Goal: Task Accomplishment & Management: Complete application form

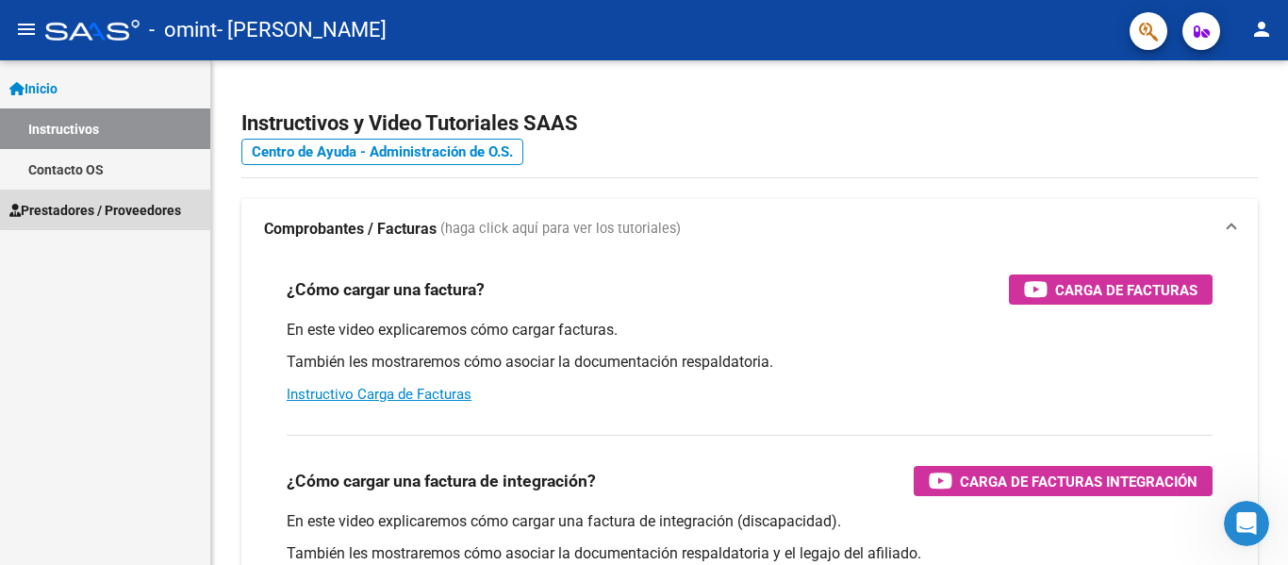
click at [134, 201] on span "Prestadores / Proveedores" at bounding box center [95, 210] width 172 height 21
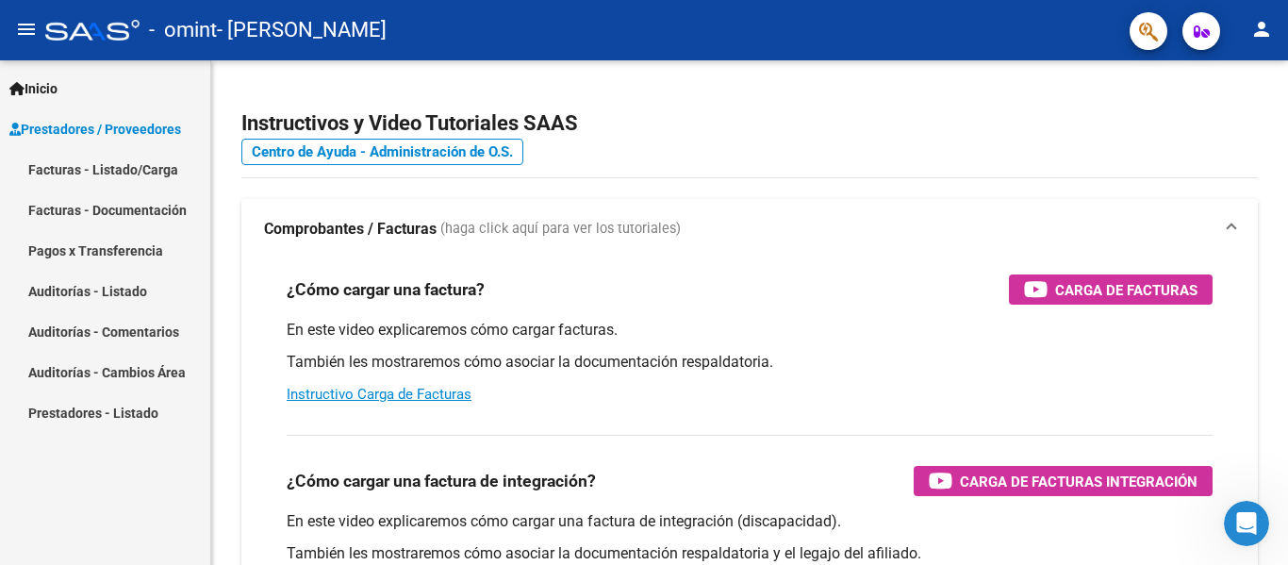
click at [159, 167] on link "Facturas - Listado/Carga" at bounding box center [105, 169] width 210 height 41
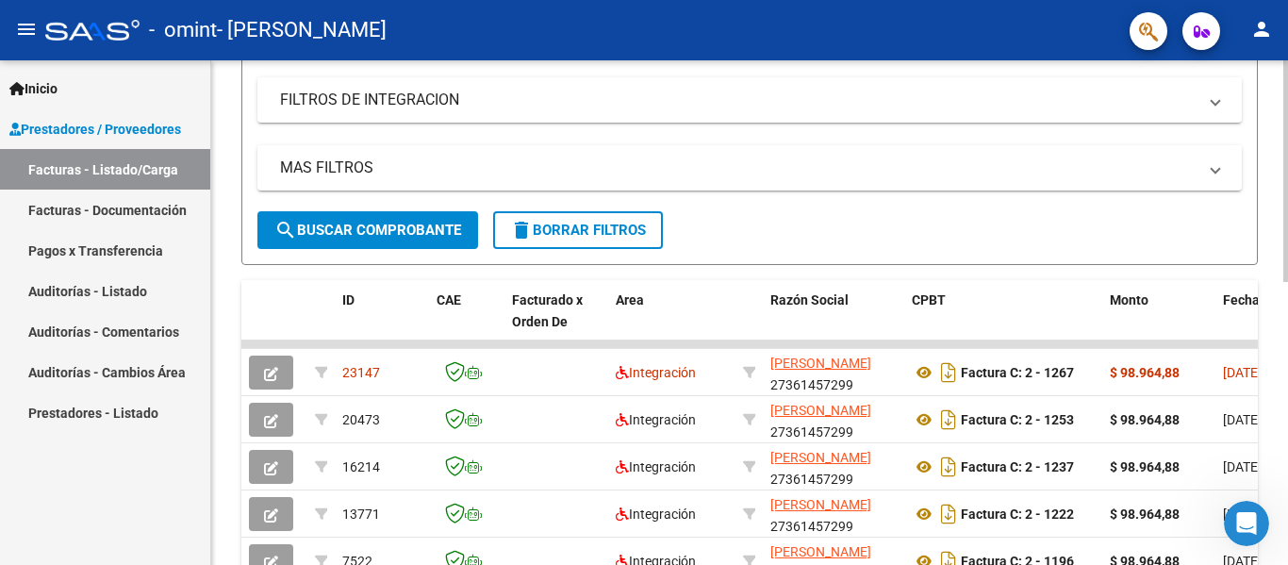
scroll to position [368, 0]
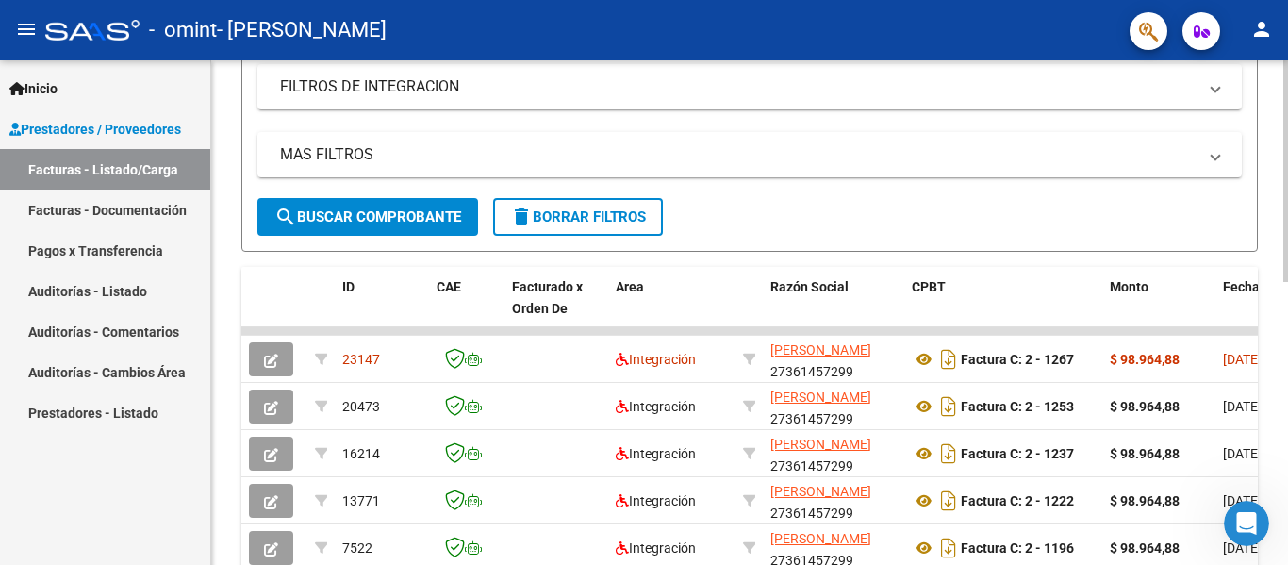
click at [1286, 322] on div at bounding box center [1285, 336] width 5 height 222
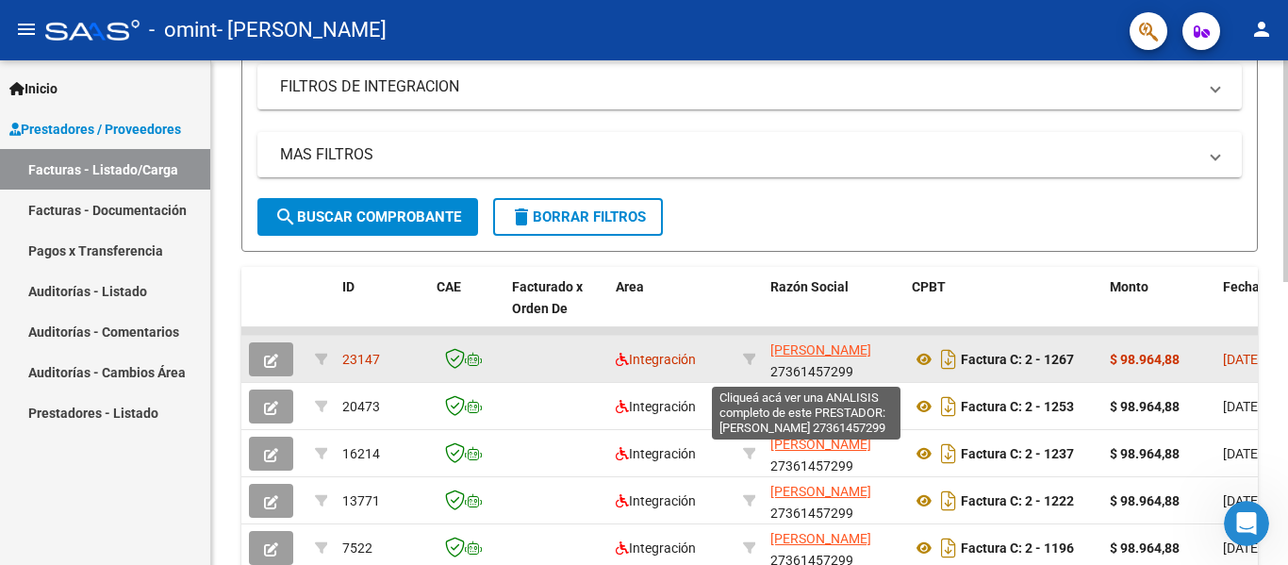
click at [800, 349] on span "[PERSON_NAME]" at bounding box center [820, 349] width 101 height 15
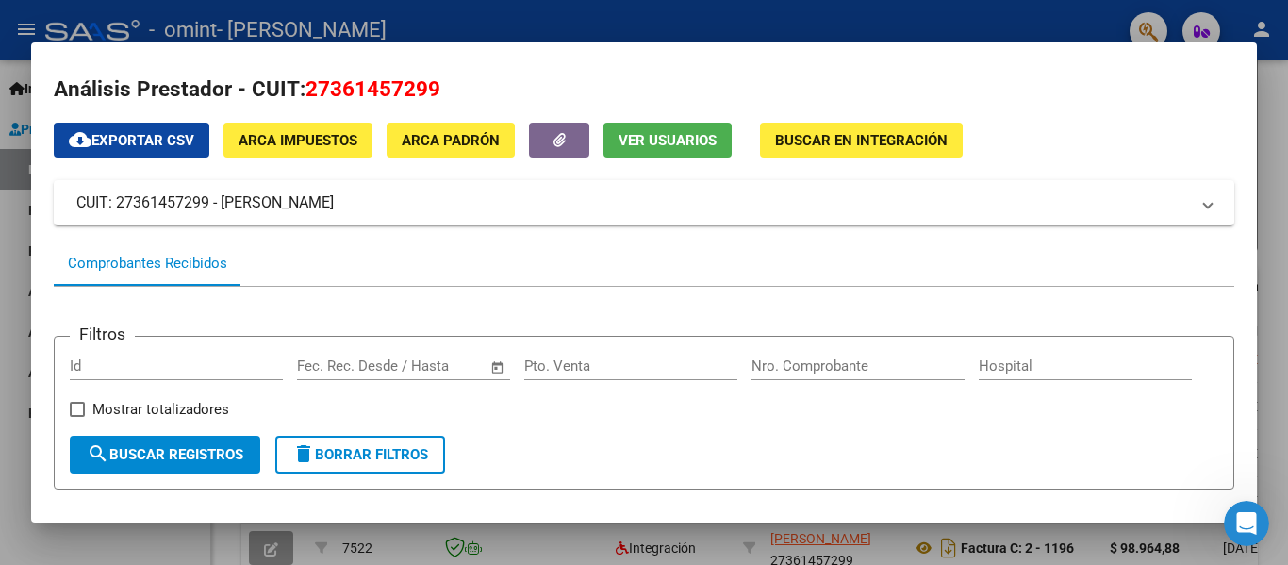
scroll to position [0, 0]
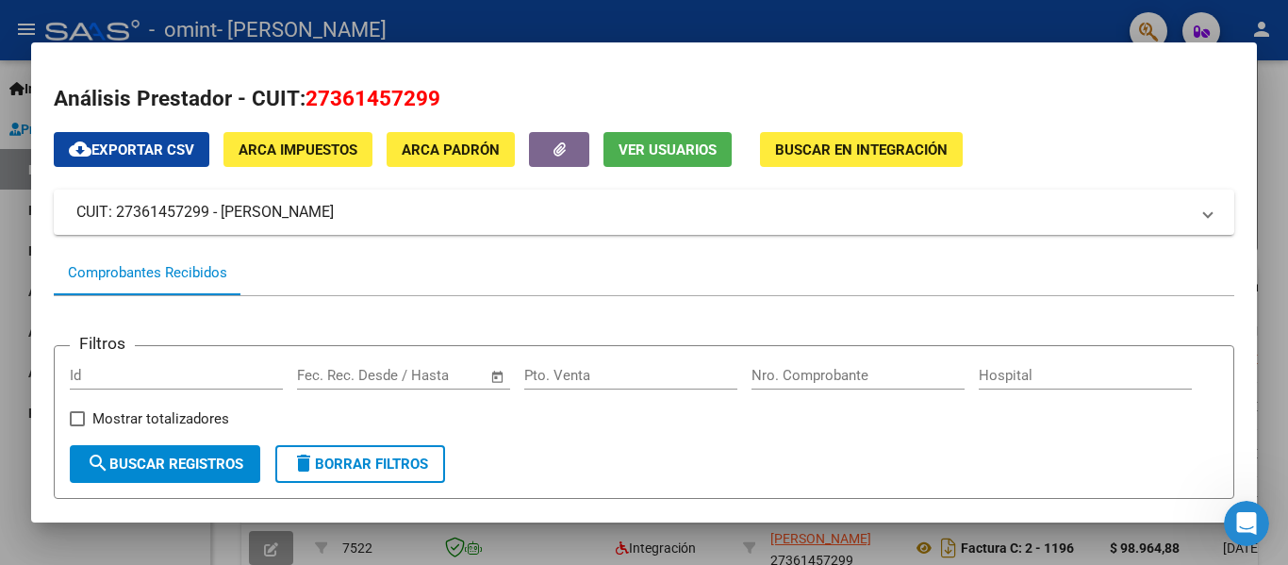
click at [1286, 141] on div at bounding box center [644, 282] width 1288 height 565
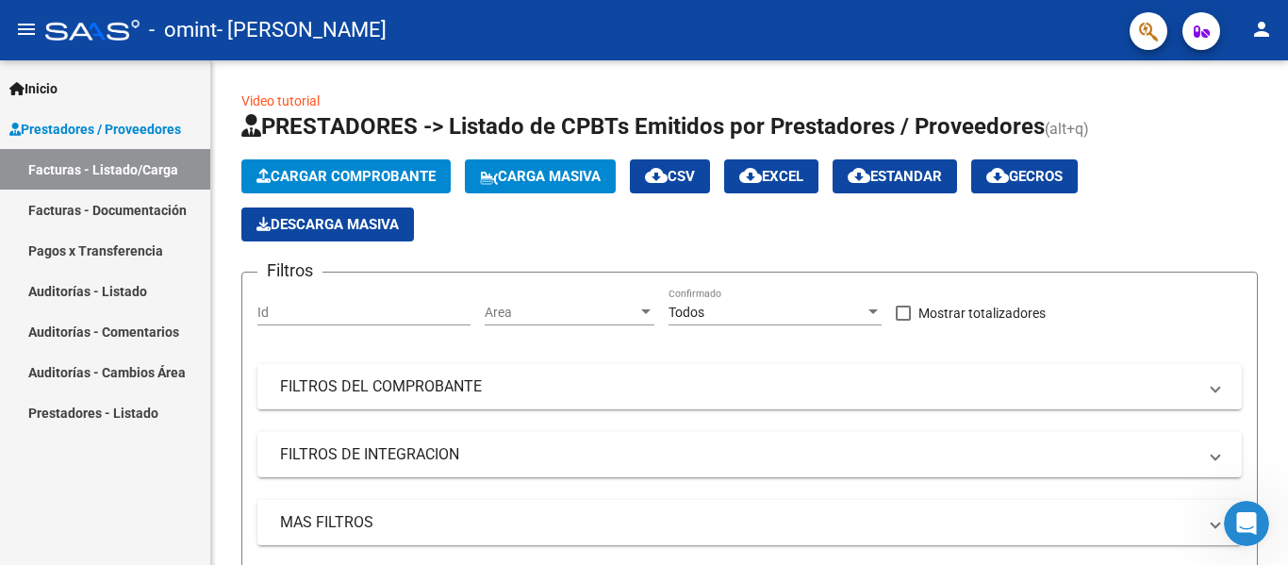
click at [1286, 141] on div at bounding box center [1285, 312] width 5 height 504
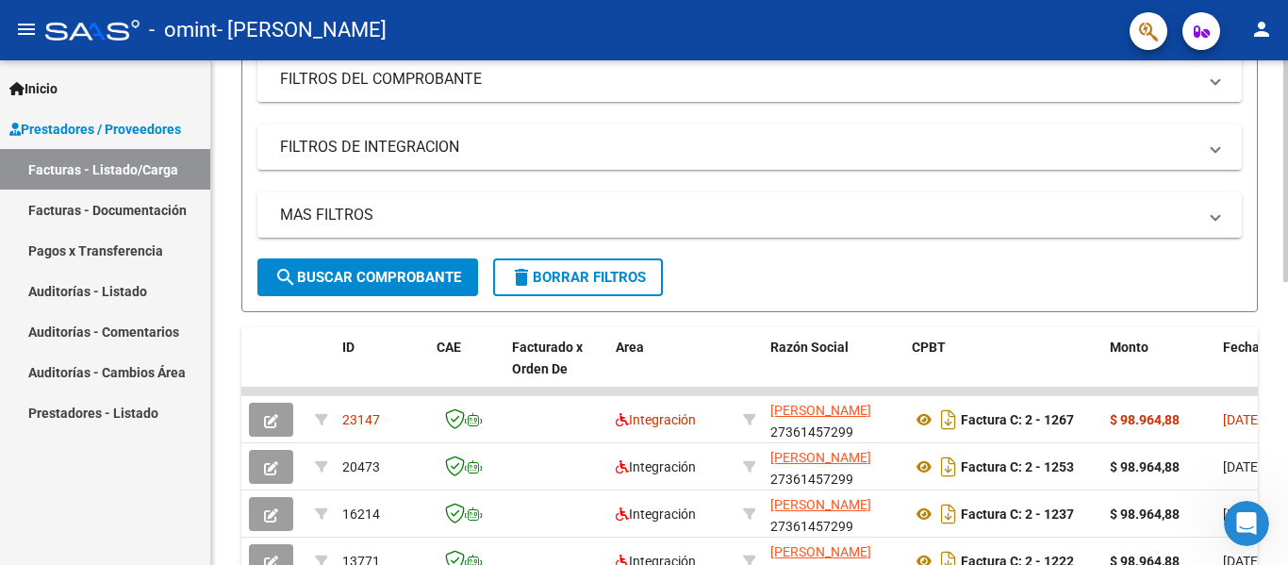
scroll to position [380, 0]
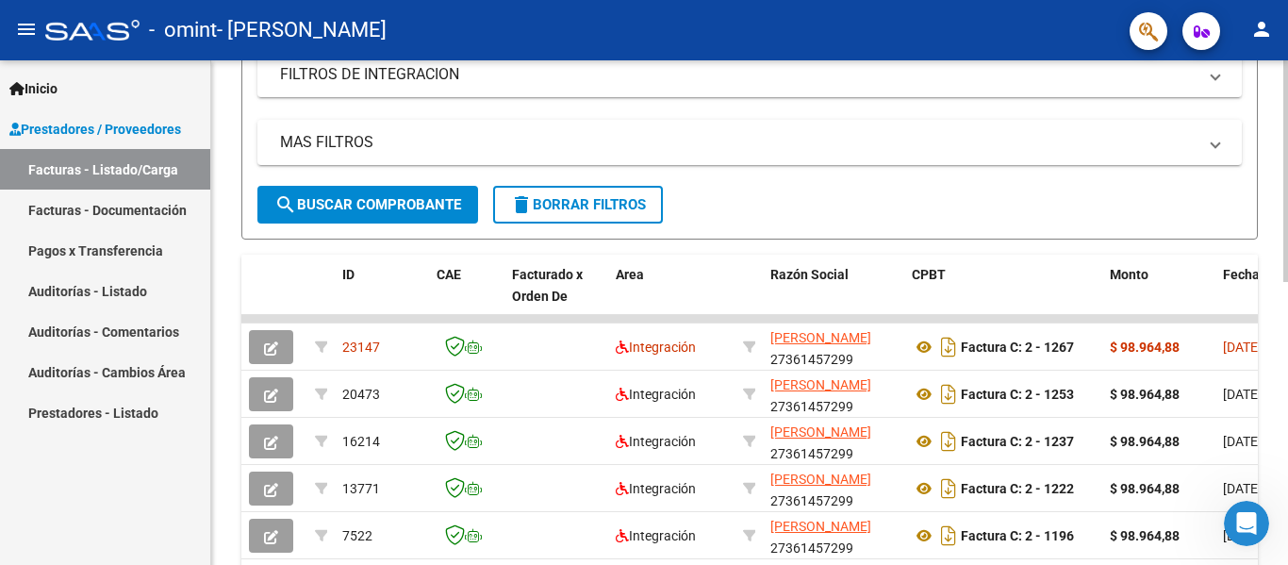
click at [1281, 315] on div "Video tutorial PRESTADORES -> Listado de CPBTs Emitidos por Prestadores / Prove…" at bounding box center [752, 247] width 1082 height 1134
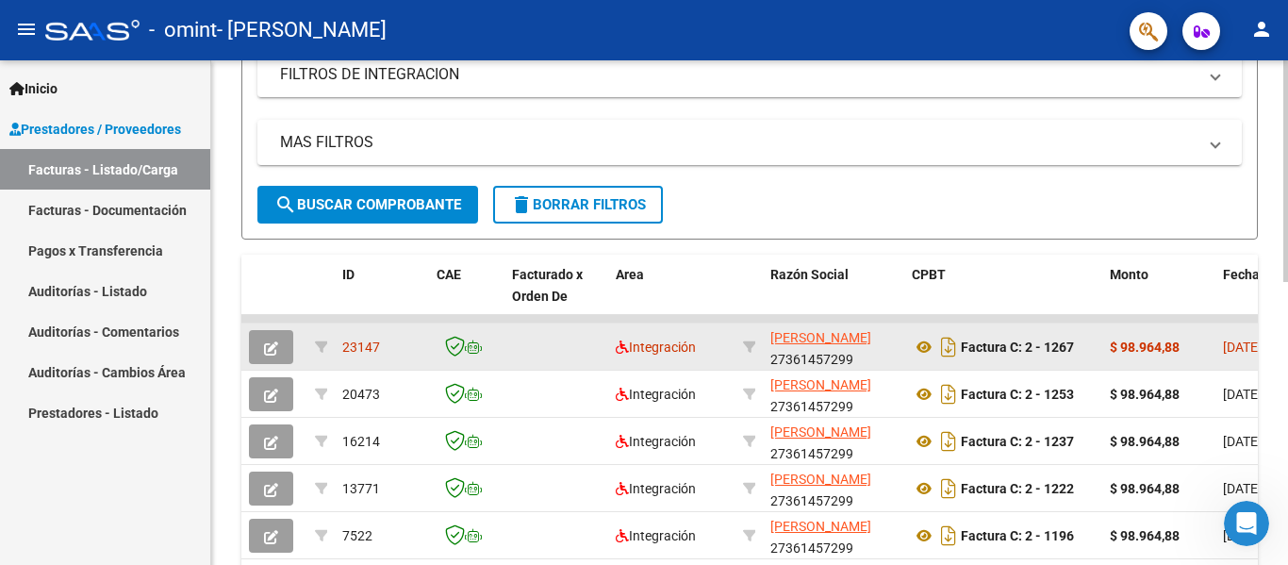
click at [279, 351] on button "button" at bounding box center [271, 347] width 44 height 34
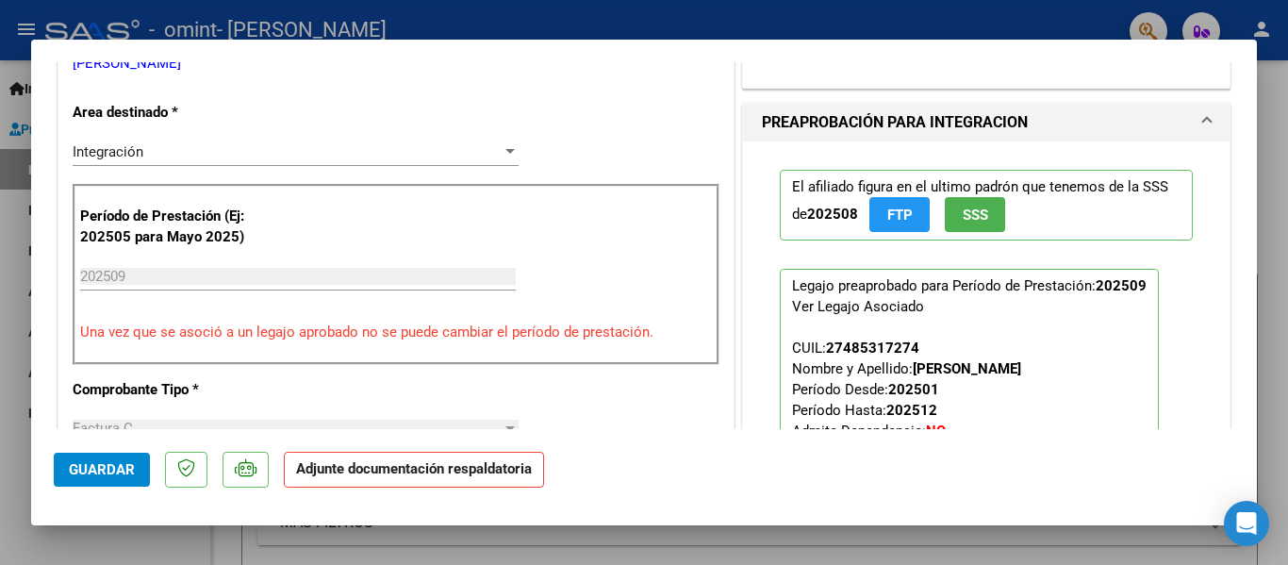
scroll to position [417, 0]
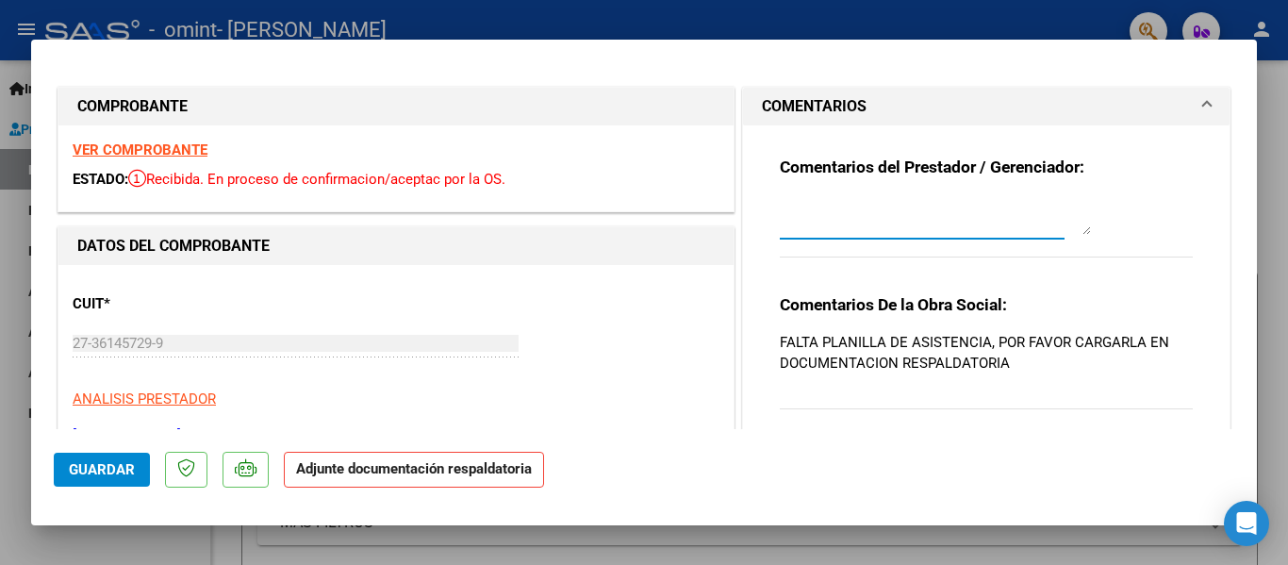
click at [974, 221] on textarea at bounding box center [935, 216] width 311 height 38
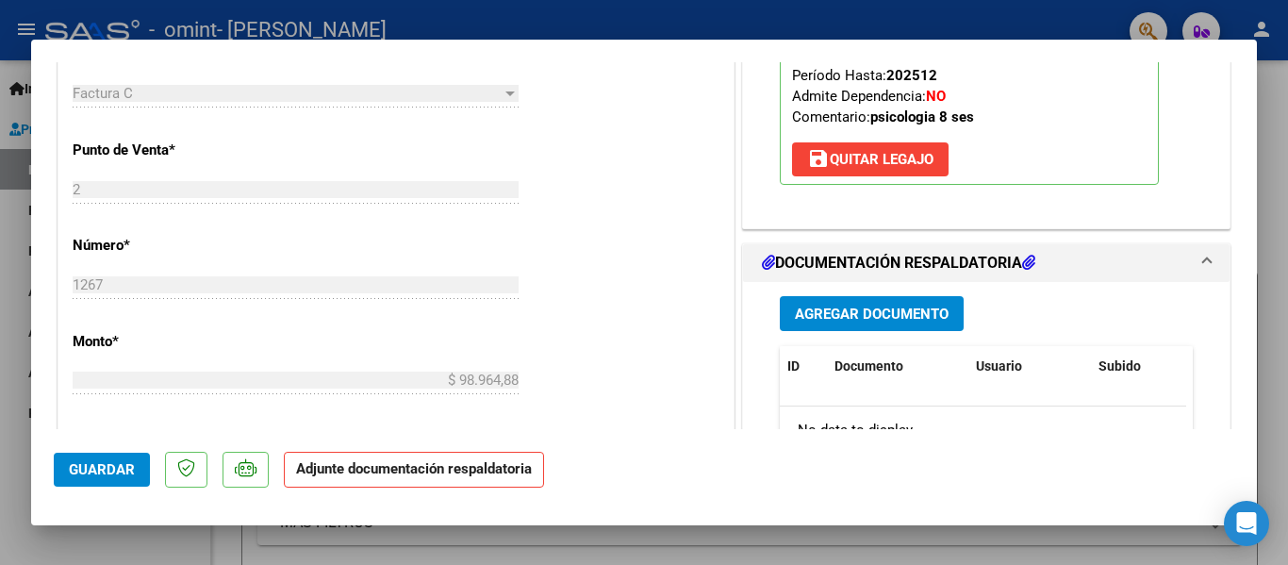
scroll to position [697, 0]
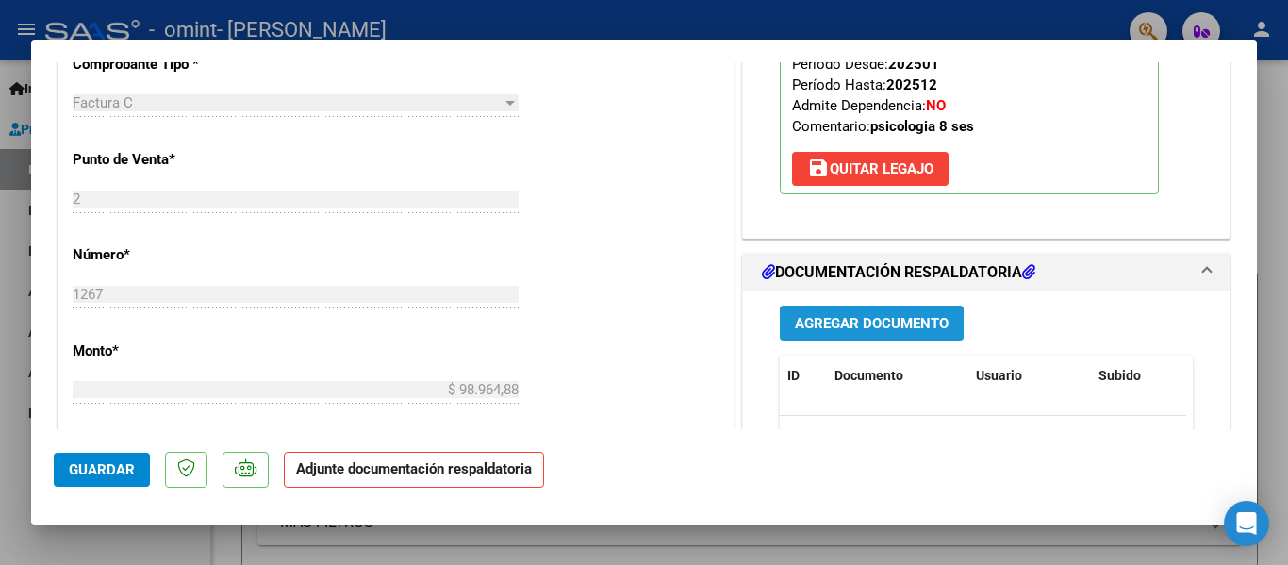
click at [901, 325] on span "Agregar Documento" at bounding box center [872, 323] width 154 height 17
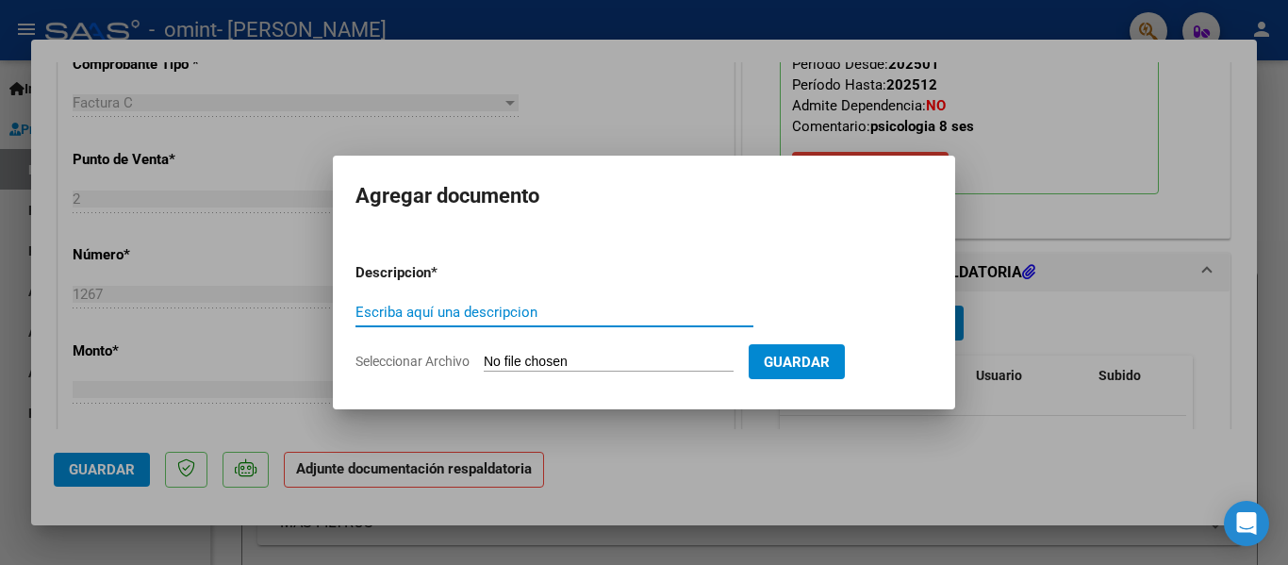
click at [638, 308] on input "Escriba aquí una descripcion" at bounding box center [554, 312] width 398 height 17
click at [519, 355] on input "Seleccionar Archivo" at bounding box center [609, 363] width 250 height 18
type input "C:\fakepath\emi omint.jpeg"
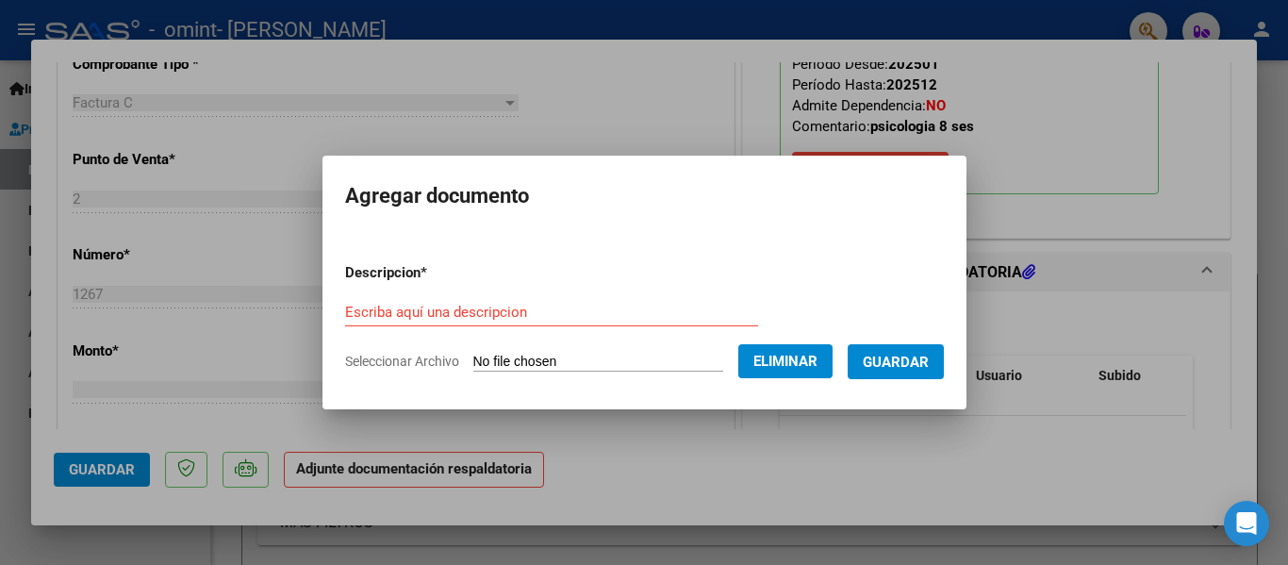
click at [914, 368] on span "Guardar" at bounding box center [896, 362] width 66 height 17
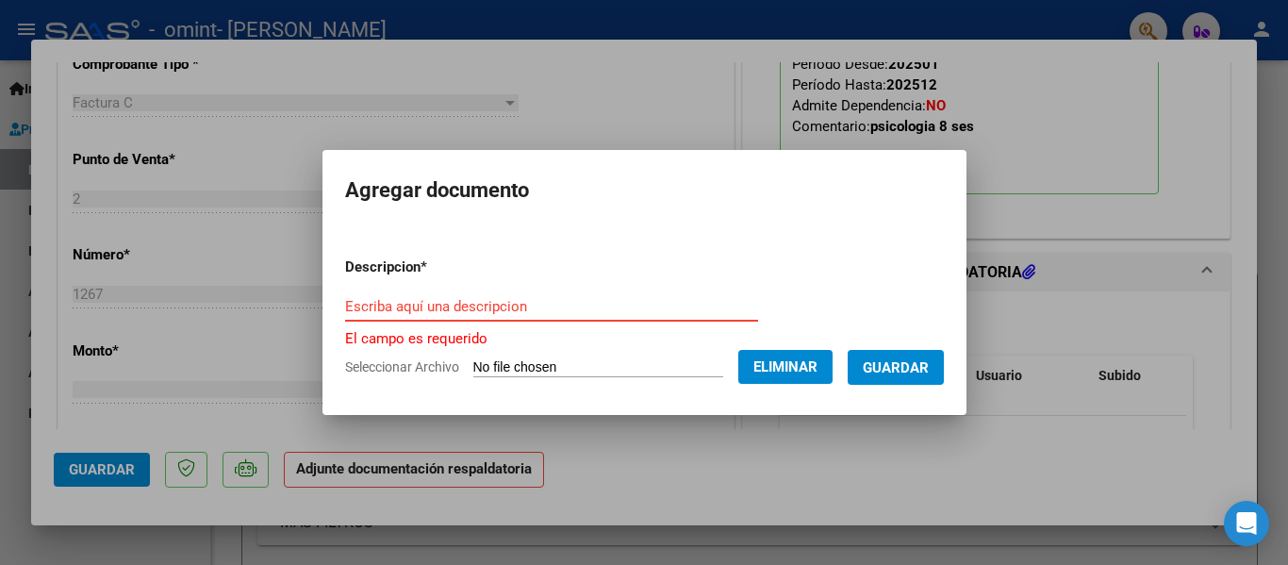
click at [673, 310] on input "Escriba aquí una descripcion" at bounding box center [551, 306] width 413 height 17
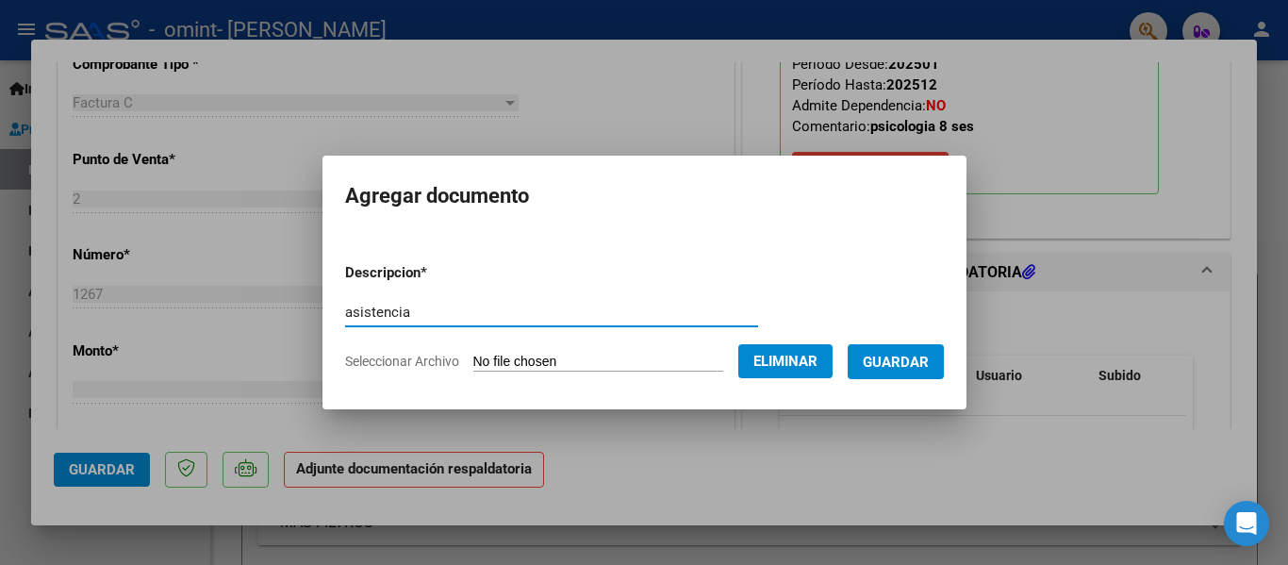
type input "asistencia"
click at [909, 356] on span "Guardar" at bounding box center [896, 362] width 66 height 17
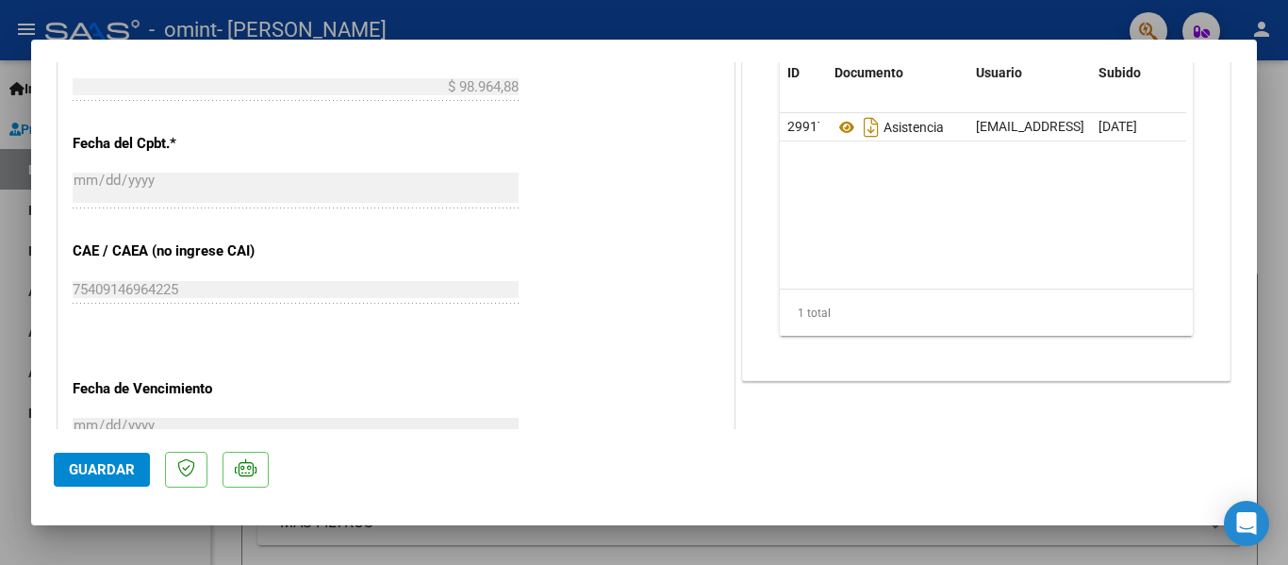
scroll to position [1251, 0]
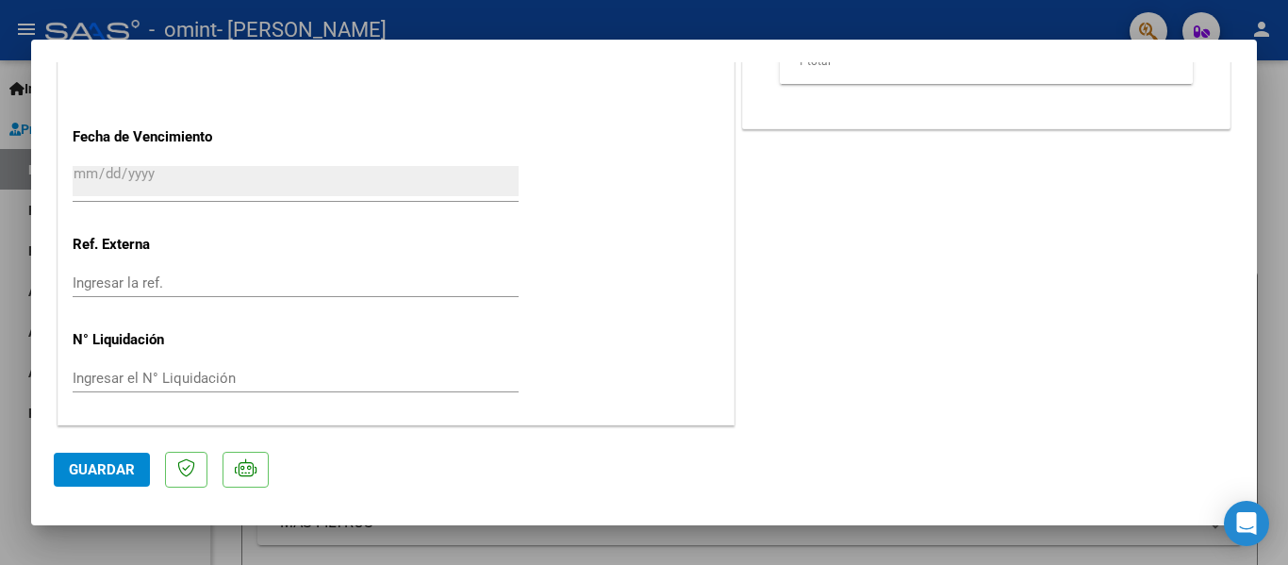
click at [1282, 422] on div at bounding box center [644, 282] width 1288 height 565
type input "$ 0,00"
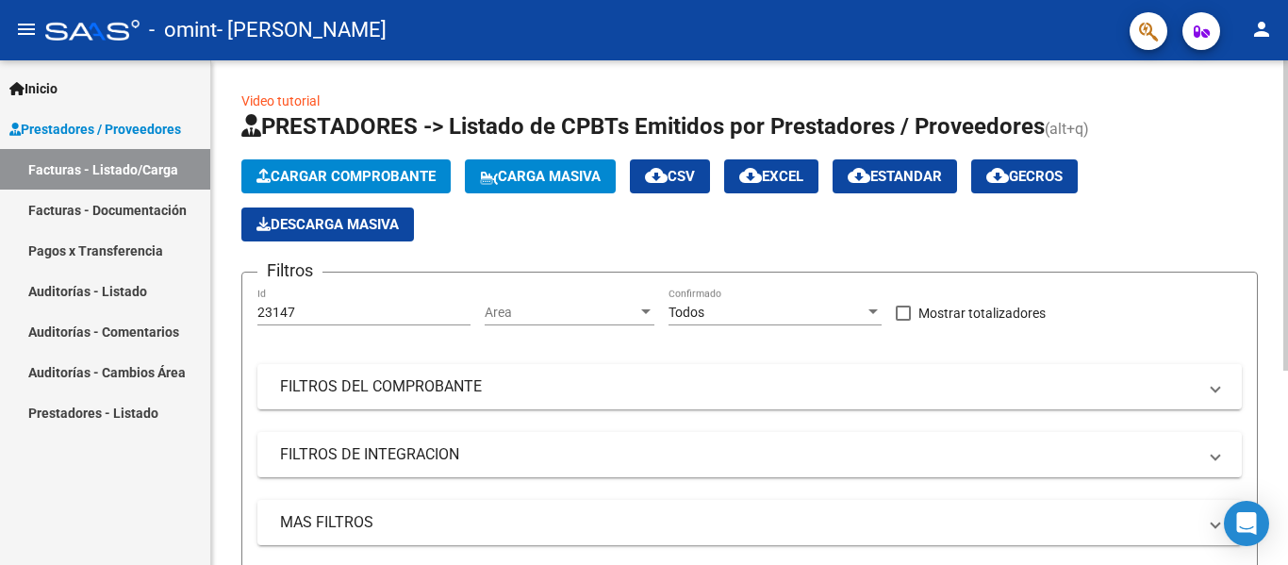
drag, startPoint x: 1279, startPoint y: 206, endPoint x: 1286, endPoint y: 277, distance: 72.1
click at [1286, 277] on div "Video tutorial PRESTADORES -> Listado de CPBTs Emitidos por Prestadores / Prove…" at bounding box center [752, 462] width 1082 height 804
